Goal: Task Accomplishment & Management: Manage account settings

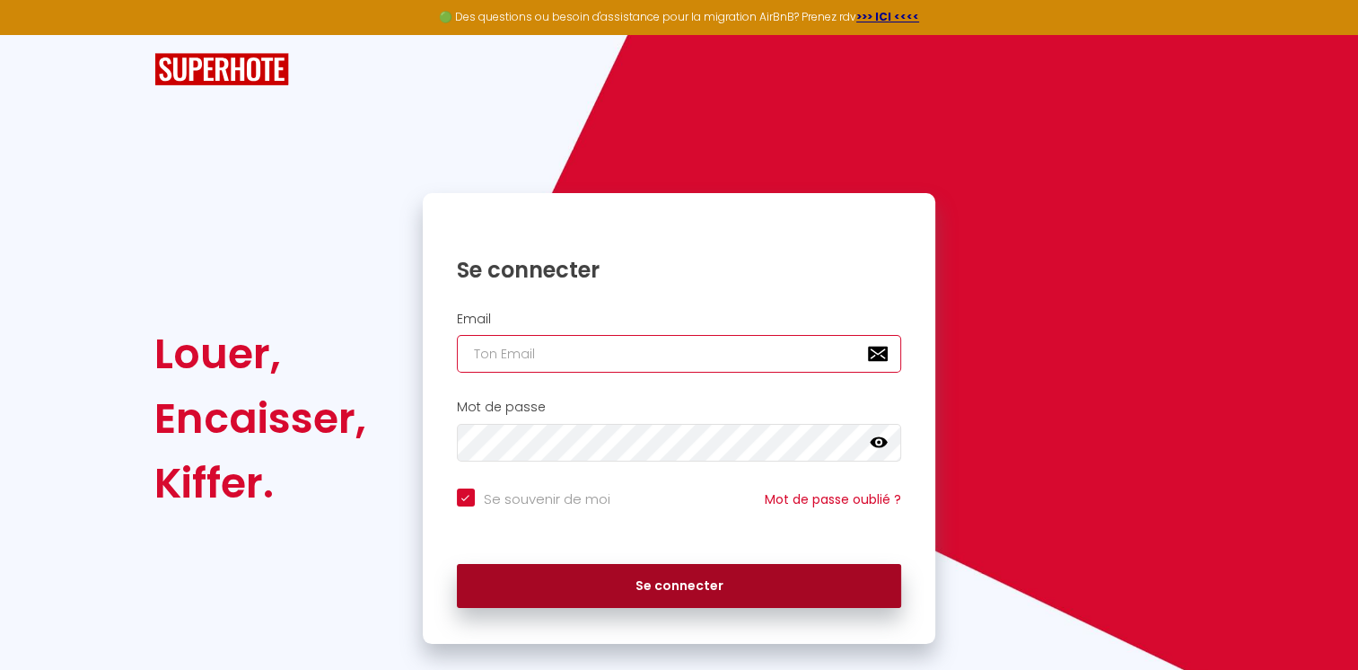
type input "[PERSON_NAME][EMAIL_ADDRESS][PERSON_NAME][DOMAIN_NAME]"
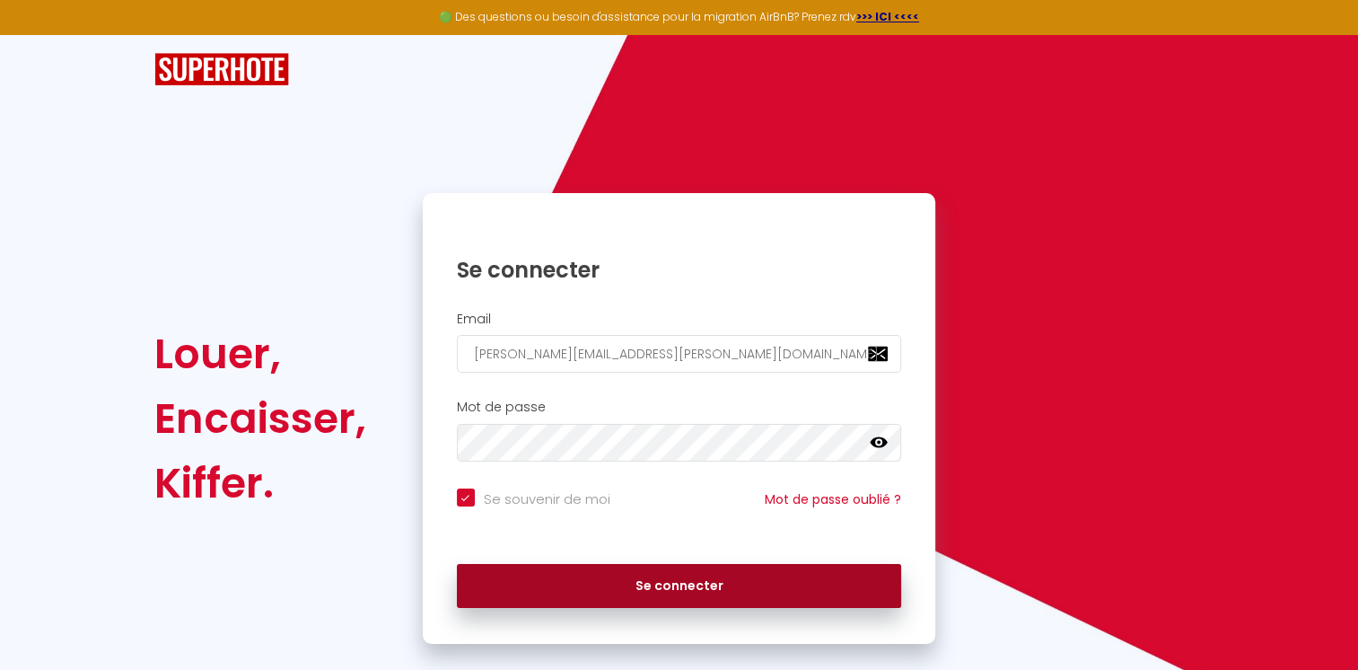
click at [645, 592] on button "Se connecter" at bounding box center [679, 586] width 445 height 45
checkbox input "true"
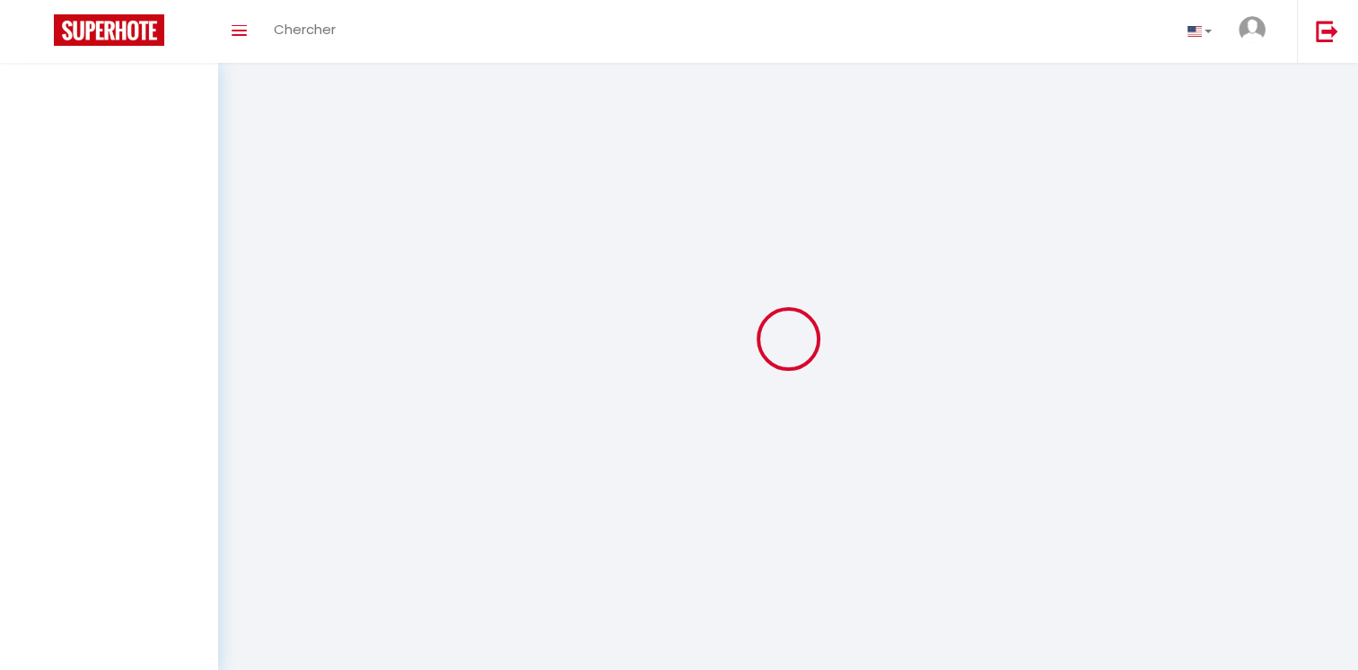
select select
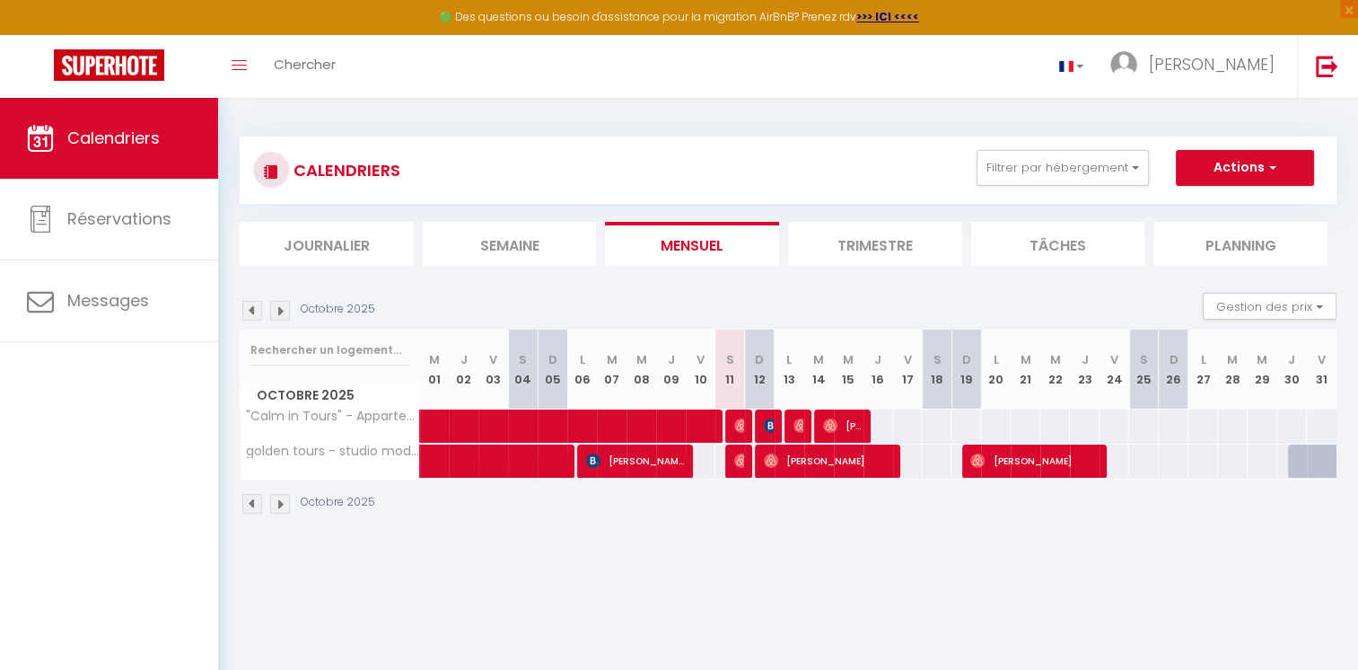
select select
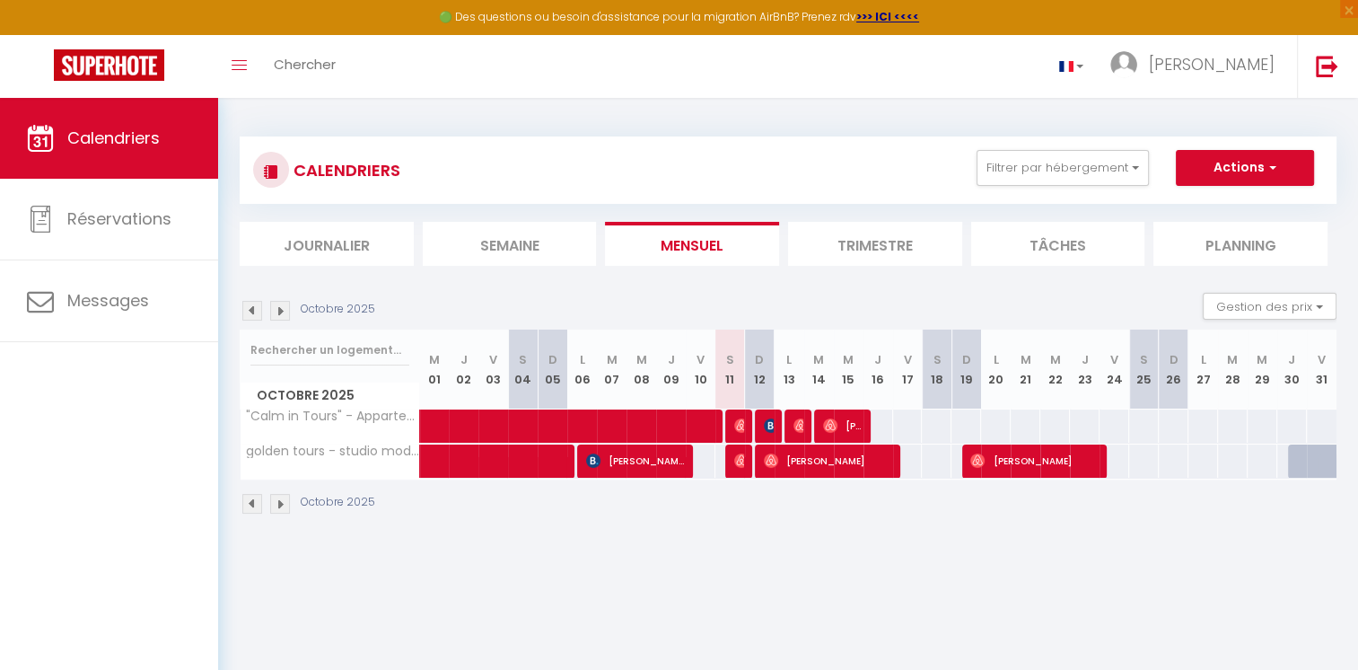
select select
click at [739, 463] on img at bounding box center [741, 460] width 14 height 14
select select "OK"
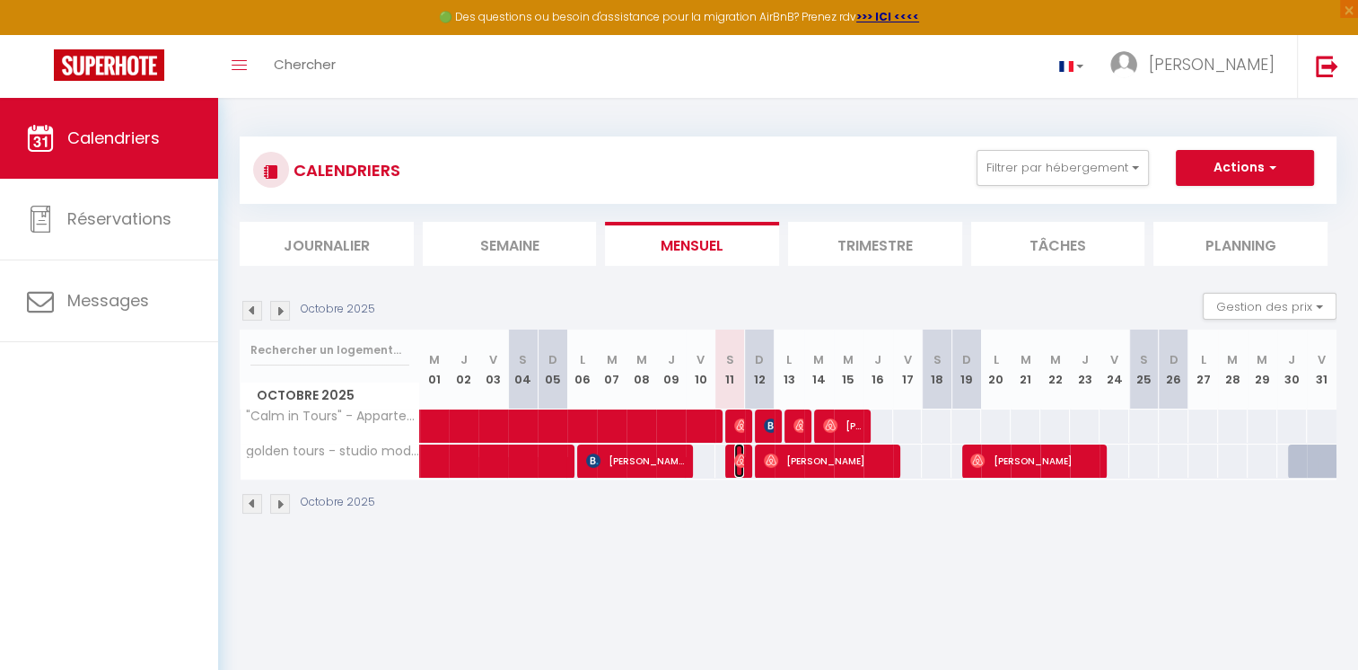
select select "0"
select select "1"
select select
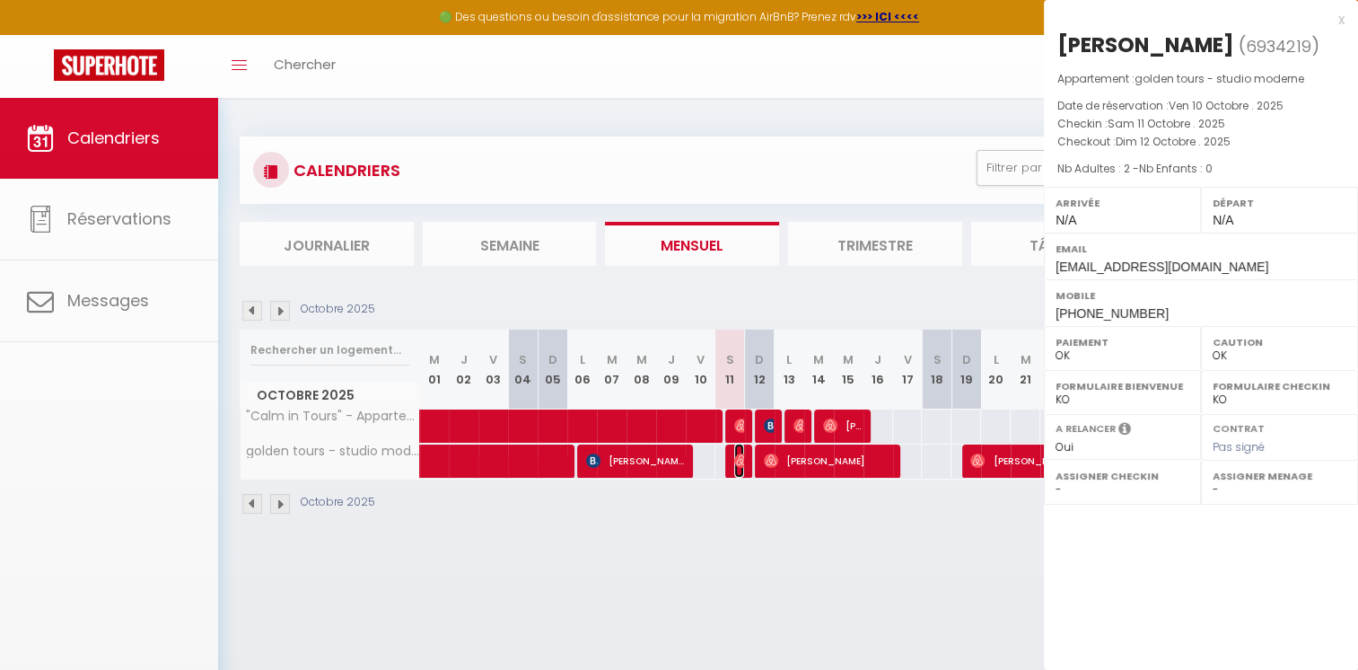
select select "48004"
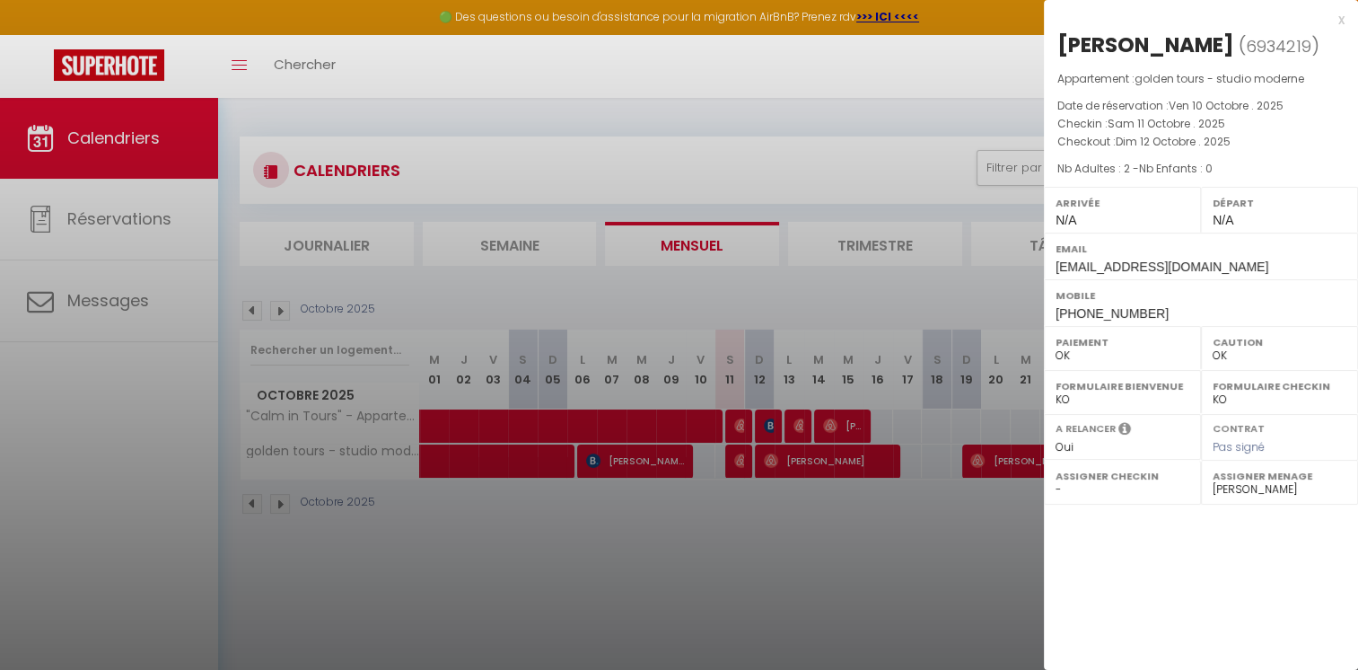
click at [751, 540] on div at bounding box center [679, 335] width 1358 height 670
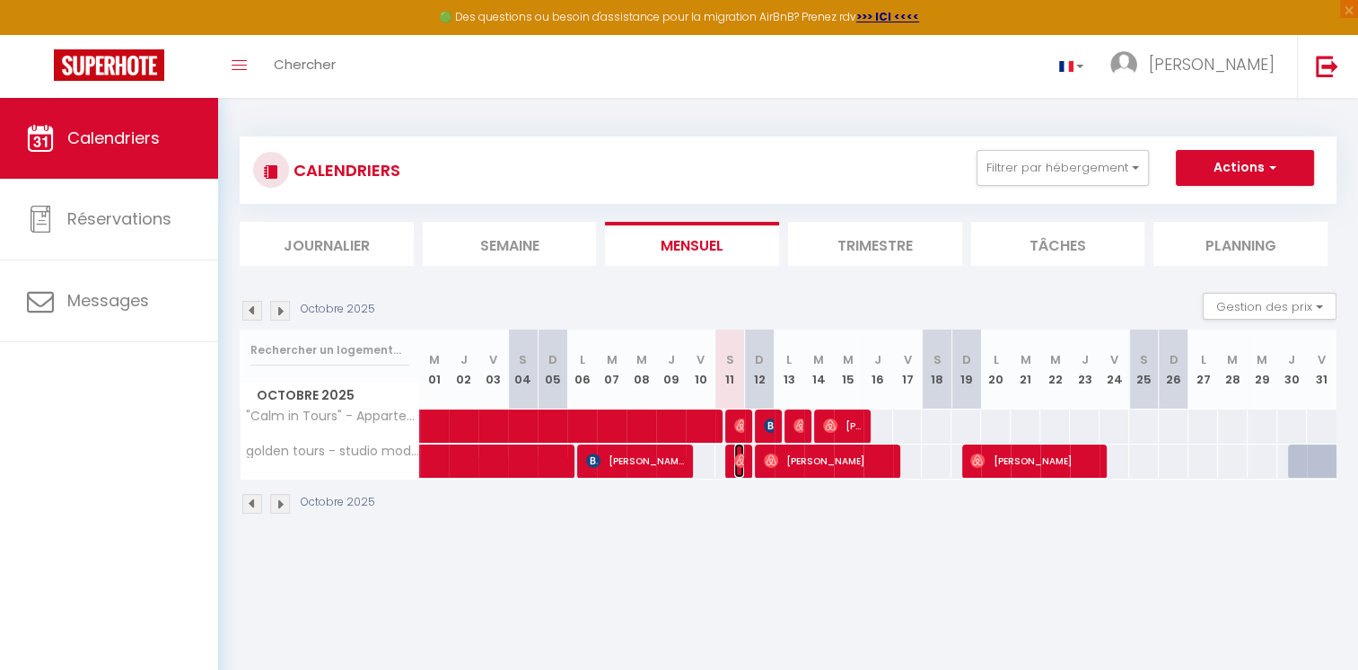
click at [736, 458] on img at bounding box center [741, 460] width 14 height 14
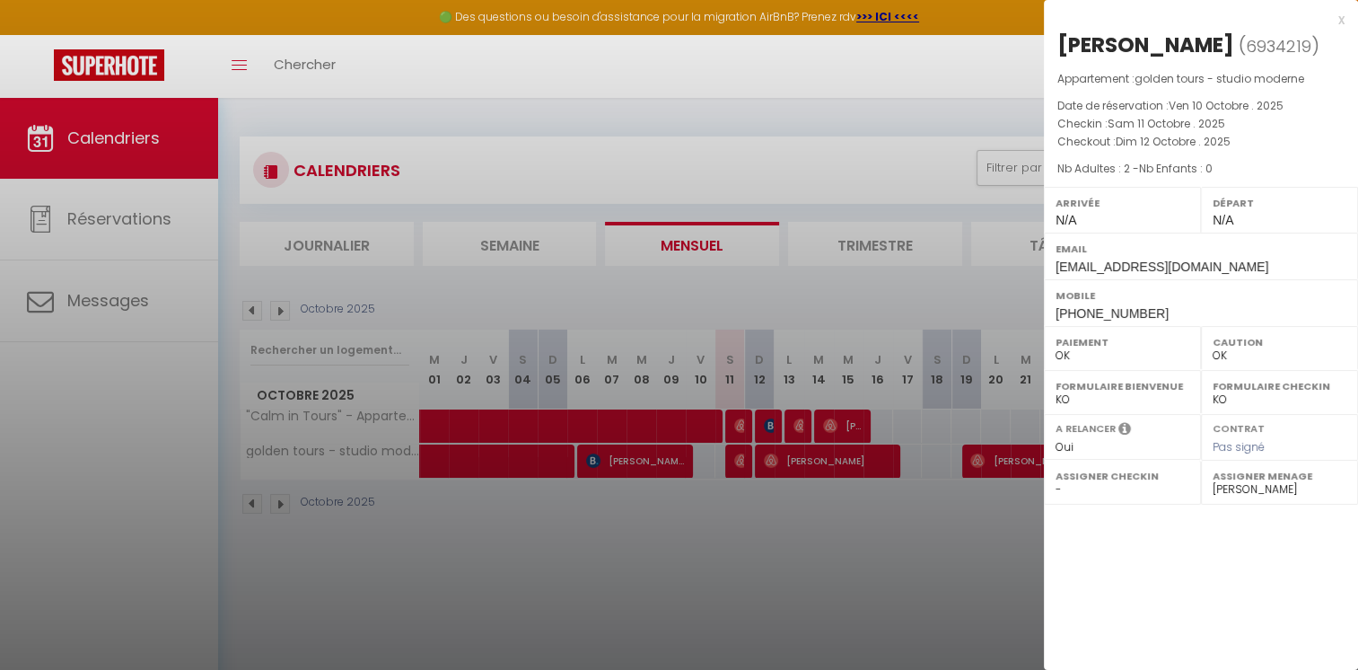
click at [677, 68] on div at bounding box center [679, 335] width 1358 height 670
